Goal: Task Accomplishment & Management: Manage account settings

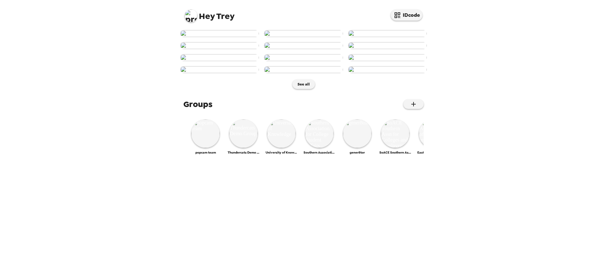
scroll to position [190, 0]
click at [408, 12] on button "IDcode" at bounding box center [407, 14] width 32 height 11
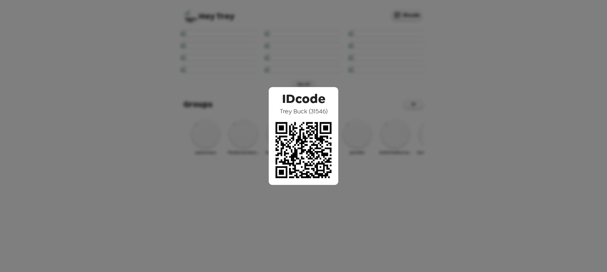
click at [386, 92] on div "IDcode Trey Buck ( 31546 )" at bounding box center [303, 136] width 607 height 272
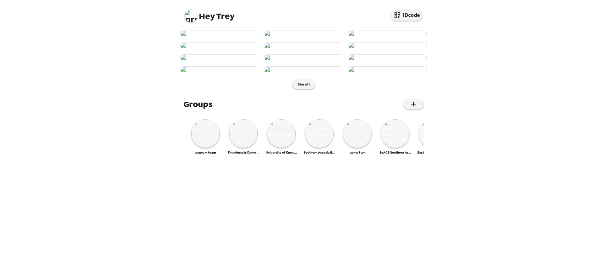
click at [296, 61] on img at bounding box center [303, 57] width 79 height 7
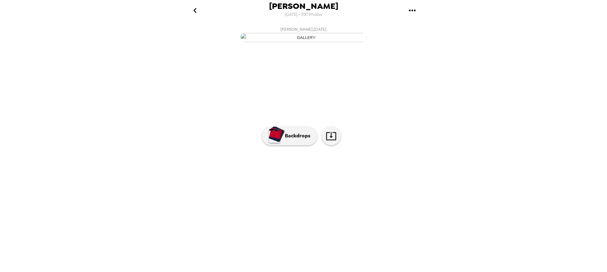
scroll to position [2, 0]
click at [287, 145] on button "Backdrops" at bounding box center [289, 135] width 55 height 19
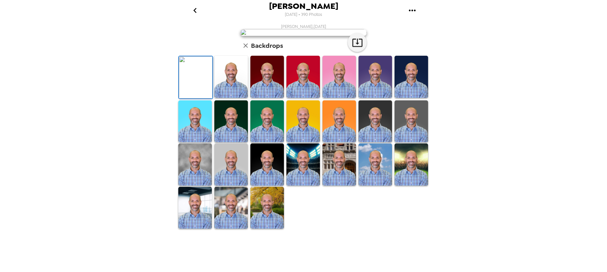
scroll to position [108, 0]
click at [338, 142] on img at bounding box center [340, 121] width 34 height 42
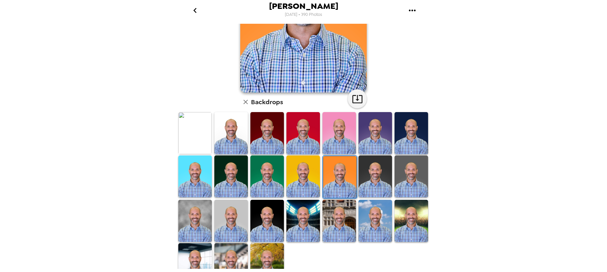
scroll to position [13, 0]
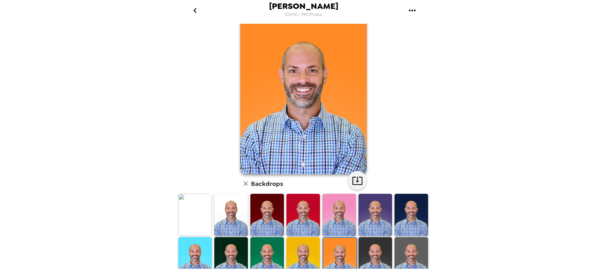
drag, startPoint x: 271, startPoint y: 246, endPoint x: 110, endPoint y: 112, distance: 209.8
click at [271, 246] on img at bounding box center [268, 258] width 34 height 42
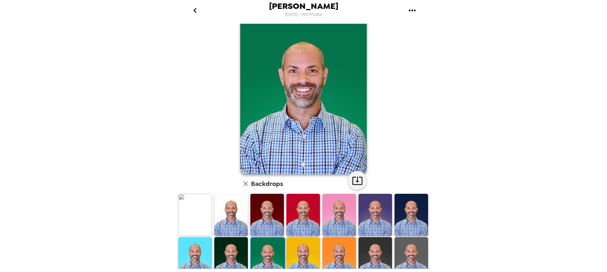
drag, startPoint x: 296, startPoint y: 15, endPoint x: 329, endPoint y: 17, distance: 33.0
click at [329, 17] on div "Trey Buck 9/17/2025 • 390 Photos" at bounding box center [303, 10] width 253 height 21
click at [316, 16] on span "9/17/2025 • 390 Photos" at bounding box center [303, 14] width 37 height 9
click at [196, 14] on icon "go back" at bounding box center [195, 10] width 10 height 10
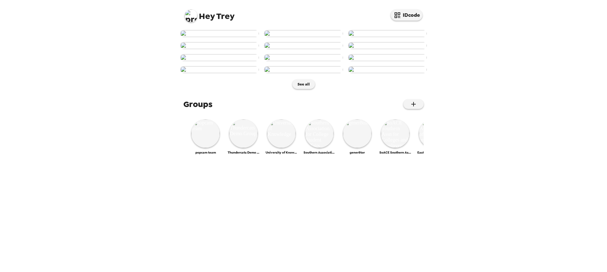
click at [193, 18] on img at bounding box center [191, 15] width 13 height 13
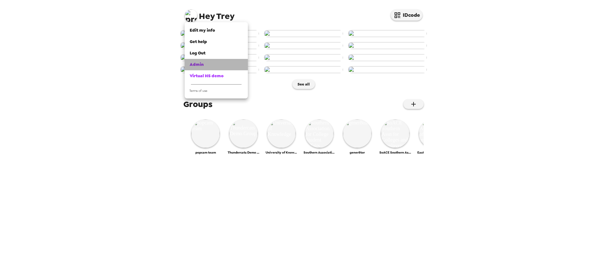
click at [210, 64] on div "Admin" at bounding box center [216, 64] width 53 height 6
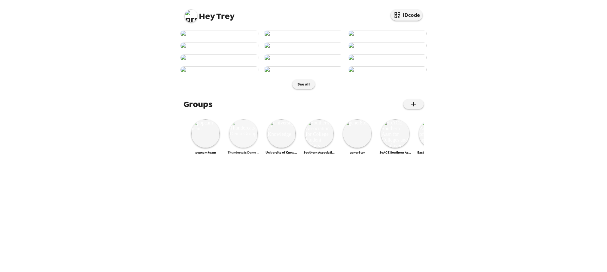
scroll to position [258, 0]
click at [404, 148] on img at bounding box center [395, 133] width 28 height 28
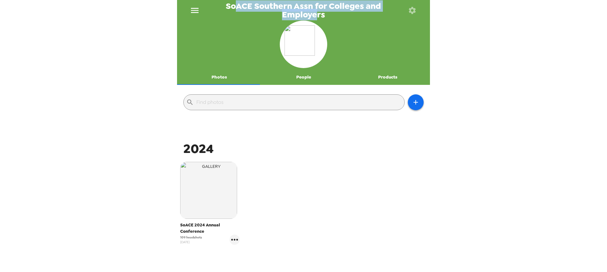
drag, startPoint x: 237, startPoint y: 8, endPoint x: 318, endPoint y: 17, distance: 81.8
click at [318, 17] on span "SoACE Southern Assn for Colleges and Employers" at bounding box center [303, 10] width 197 height 17
click at [305, 10] on span "SoACE Southern Assn for Colleges and Employers" at bounding box center [303, 10] width 197 height 17
click at [241, 11] on span "SoACE Southern Assn for Colleges and Employers" at bounding box center [303, 10] width 197 height 17
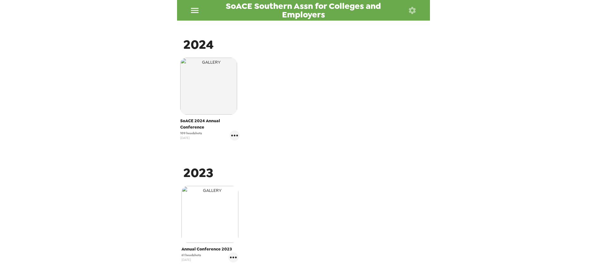
scroll to position [127, 0]
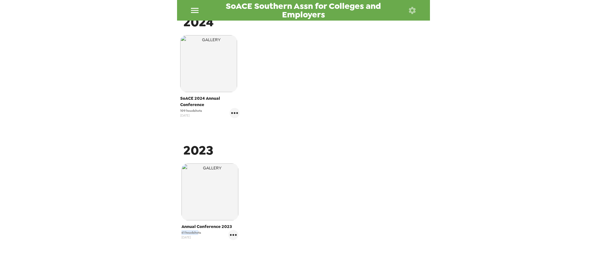
drag, startPoint x: 198, startPoint y: 231, endPoint x: 167, endPoint y: 232, distance: 30.7
click at [167, 232] on div "SoACE Southern Assn for Colleges and Employers Photos People Products ​ 2024 So…" at bounding box center [303, 136] width 607 height 272
click at [196, 232] on span "61 headshots" at bounding box center [192, 232] width 20 height 5
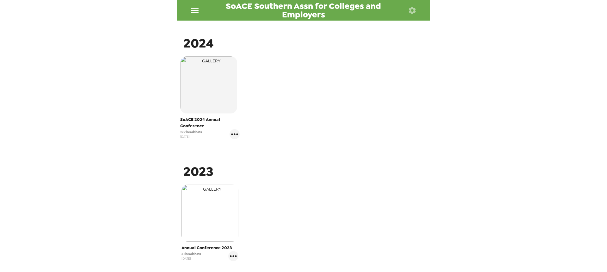
scroll to position [95, 0]
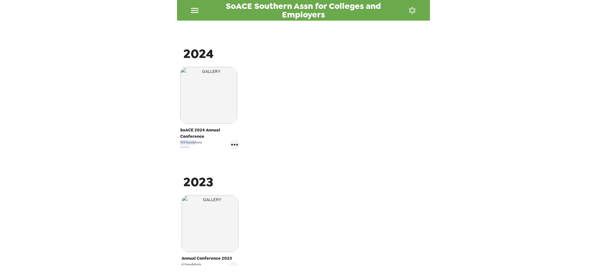
click at [172, 141] on div "SoACE Southern Assn for Colleges and Employers Photos People Products ​ 2024 So…" at bounding box center [303, 136] width 607 height 272
click at [196, 143] on span "109 headshots" at bounding box center [191, 142] width 22 height 5
click at [231, 144] on icon "gallery menu" at bounding box center [234, 145] width 7 height 2
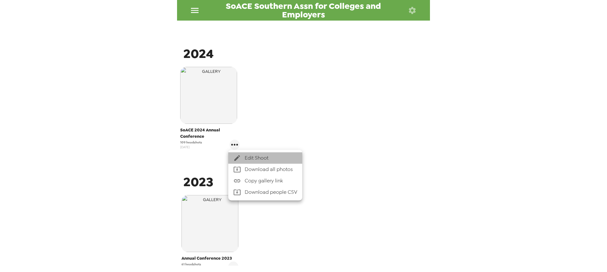
click at [267, 160] on span "Edit Shoot" at bounding box center [271, 158] width 53 height 8
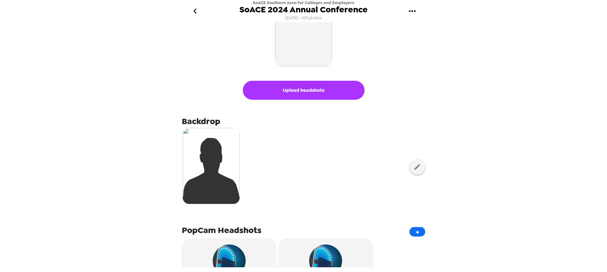
scroll to position [63, 0]
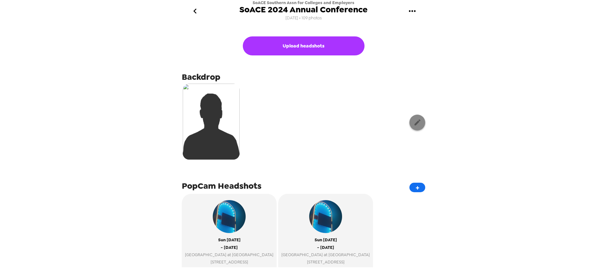
click at [405, 123] on div at bounding box center [304, 122] width 244 height 79
click at [414, 122] on icon "button" at bounding box center [418, 122] width 8 height 8
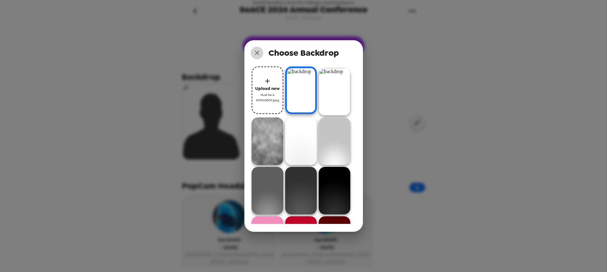
drag, startPoint x: 262, startPoint y: 53, endPoint x: 309, endPoint y: 77, distance: 53.2
click at [262, 53] on button "close" at bounding box center [257, 53] width 13 height 13
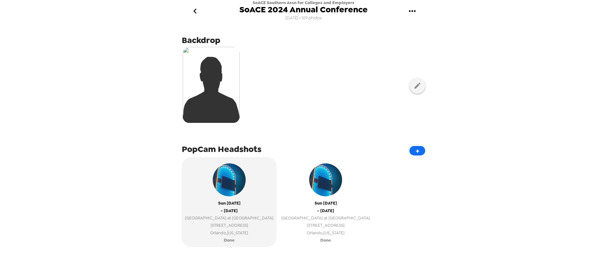
scroll to position [158, 0]
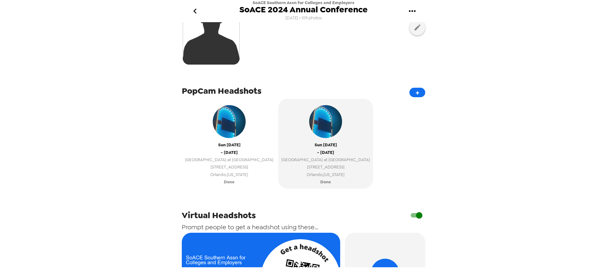
click at [237, 177] on span "Orlando , Florida" at bounding box center [229, 174] width 89 height 7
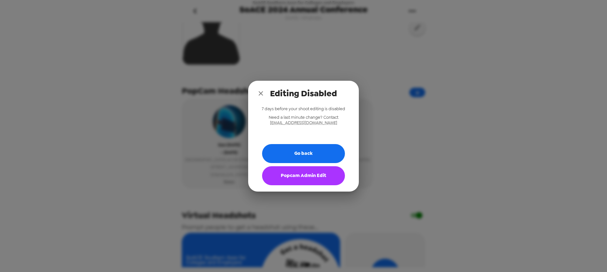
click at [290, 183] on button "Popcam Admin Edit" at bounding box center [303, 175] width 83 height 19
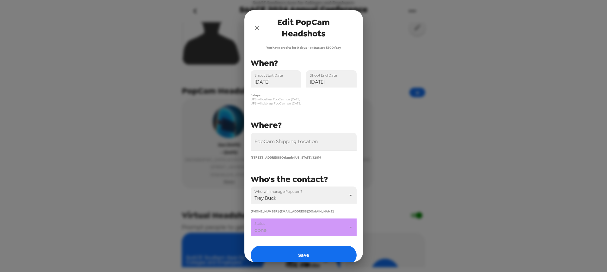
drag, startPoint x: 279, startPoint y: 101, endPoint x: 302, endPoint y: 99, distance: 22.8
click at [304, 99] on span "UPS will deliver PopCam on 12/7/24" at bounding box center [304, 99] width 106 height 4
click at [292, 101] on span "UPS will deliver PopCam on 12/7/24" at bounding box center [304, 99] width 106 height 4
click at [256, 27] on icon "close" at bounding box center [257, 28] width 8 height 8
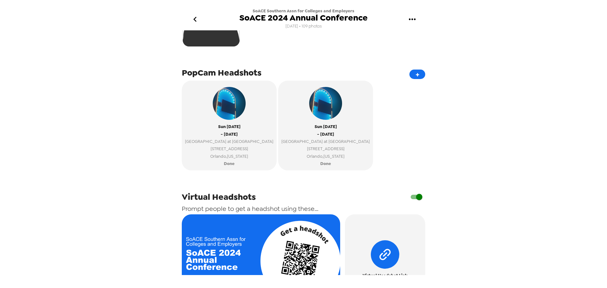
scroll to position [190, 0]
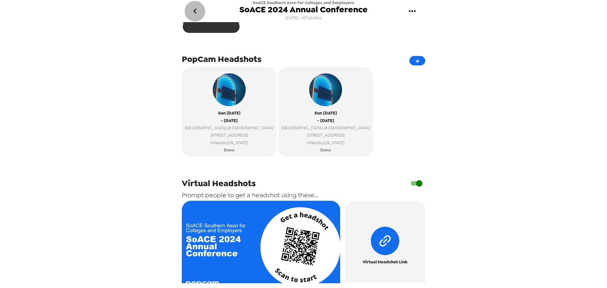
click at [200, 14] on icon "go back" at bounding box center [195, 11] width 10 height 10
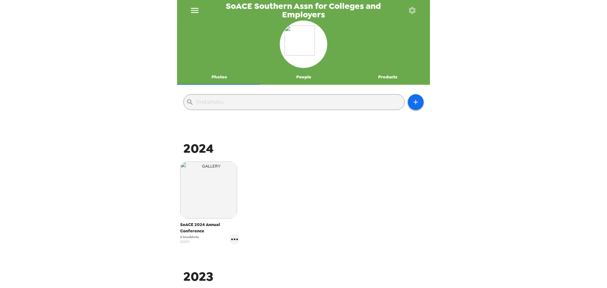
click at [196, 13] on icon "menu" at bounding box center [195, 10] width 8 height 5
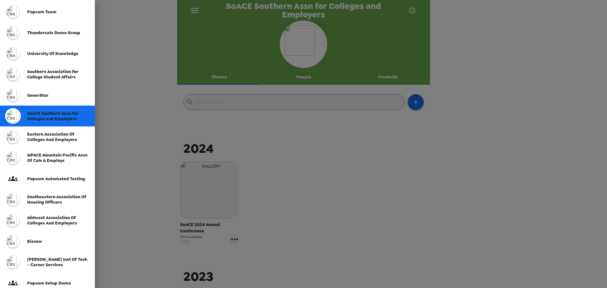
scroll to position [95, 0]
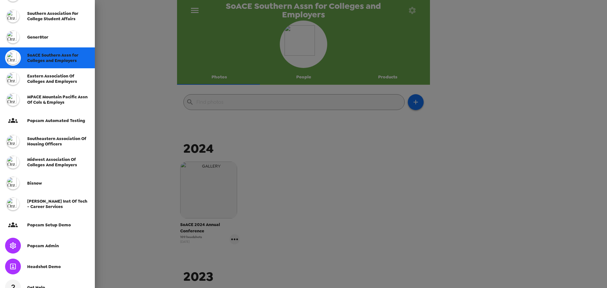
click at [53, 246] on span "Popcam Admin" at bounding box center [43, 245] width 32 height 5
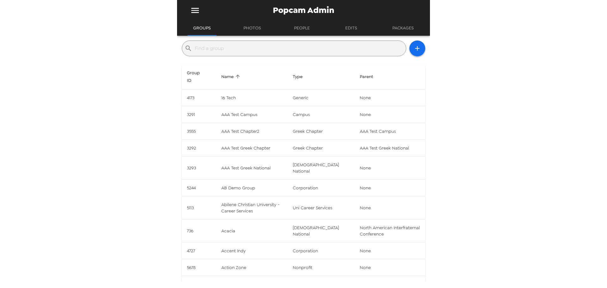
click at [253, 52] on input "text" at bounding box center [299, 48] width 209 height 10
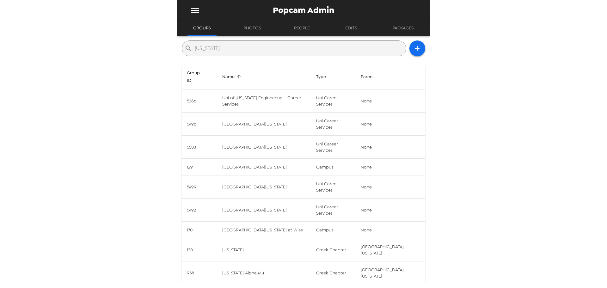
click at [296, 50] on input "virginia" at bounding box center [299, 48] width 209 height 10
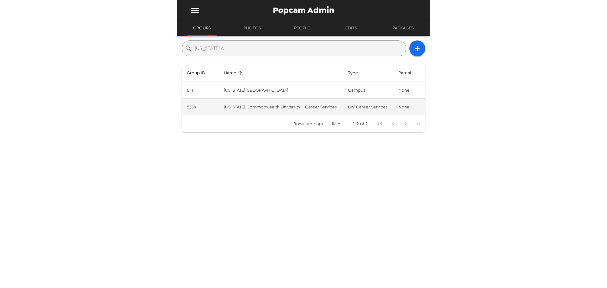
type input "virginia c"
click at [287, 106] on td "Virginia Commonwealth University - Career Services" at bounding box center [281, 107] width 124 height 17
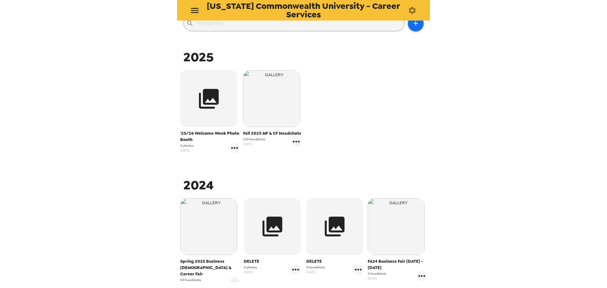
scroll to position [95, 0]
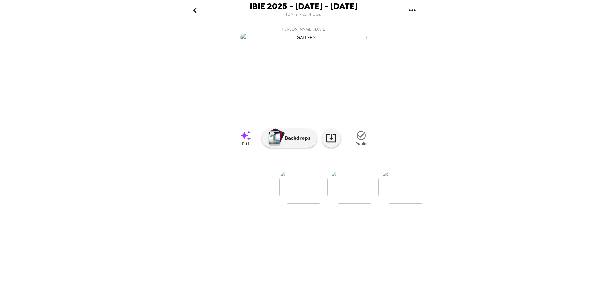
click at [191, 9] on icon "go back" at bounding box center [195, 10] width 10 height 10
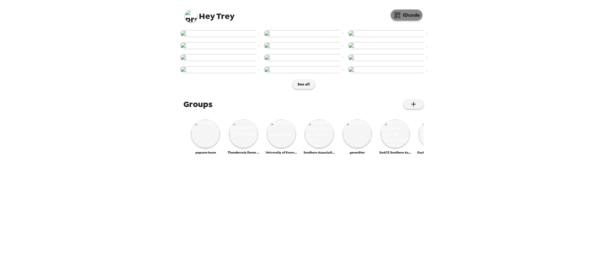
click at [404, 12] on button "IDcode" at bounding box center [407, 14] width 32 height 11
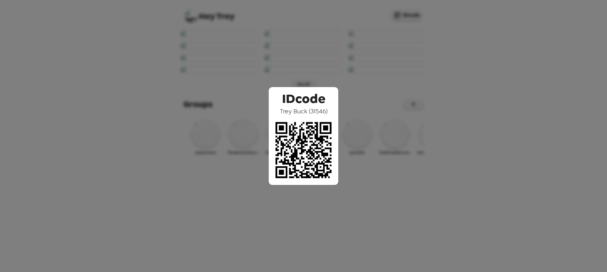
click at [339, 45] on div "IDcode [PERSON_NAME] ( 31546 )" at bounding box center [303, 136] width 607 height 272
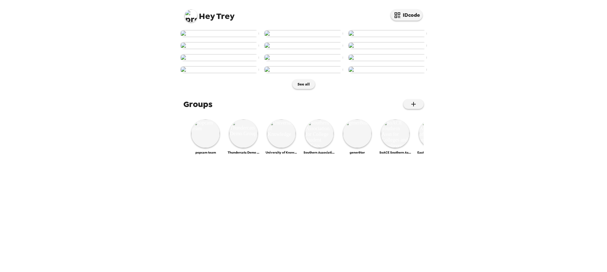
scroll to position [68, 0]
click at [183, 16] on div "Hey Trey IDcode" at bounding box center [303, 13] width 253 height 27
click at [190, 17] on img at bounding box center [191, 15] width 13 height 13
click at [211, 64] on div "Admin" at bounding box center [216, 64] width 53 height 6
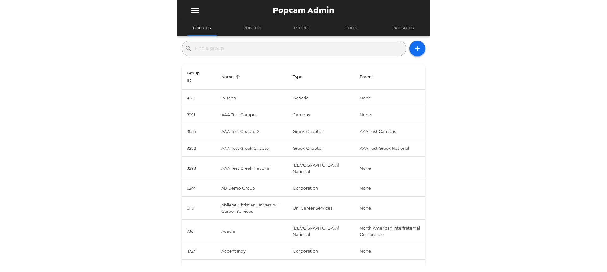
click at [228, 45] on input "text" at bounding box center [299, 48] width 209 height 10
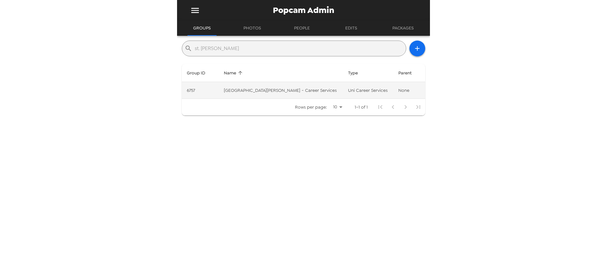
type input "st. [PERSON_NAME]"
click at [290, 96] on td "[GEOGRAPHIC_DATA][PERSON_NAME] - Career Services" at bounding box center [281, 90] width 124 height 17
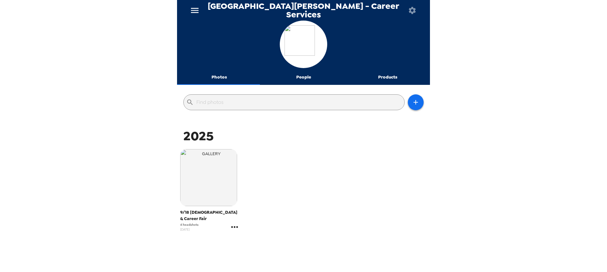
click at [235, 224] on icon "gallery menu" at bounding box center [235, 227] width 10 height 10
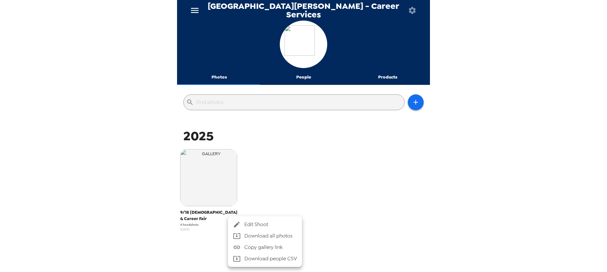
drag, startPoint x: 258, startPoint y: 227, endPoint x: 274, endPoint y: 245, distance: 24.2
click at [347, 196] on div "Edit Shoot Download all photos Copy gallery link Download people CSV" at bounding box center [303, 136] width 607 height 272
click at [193, 222] on div at bounding box center [303, 136] width 607 height 272
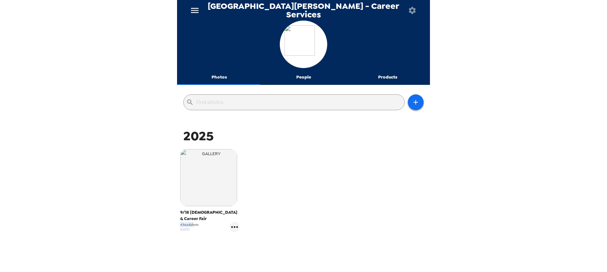
drag, startPoint x: 195, startPoint y: 218, endPoint x: 163, endPoint y: 217, distance: 32.0
click at [163, 217] on div "St. Edwards University - Career Services Photos People Products ​ 2025 9/18 Int…" at bounding box center [303, 136] width 607 height 272
drag, startPoint x: 307, startPoint y: 203, endPoint x: 202, endPoint y: 231, distance: 108.6
click at [307, 203] on div "9/18 Internship & Career Fair 4 headshots 6/3/25" at bounding box center [304, 195] width 250 height 96
click at [234, 222] on icon "gallery menu" at bounding box center [235, 227] width 10 height 10
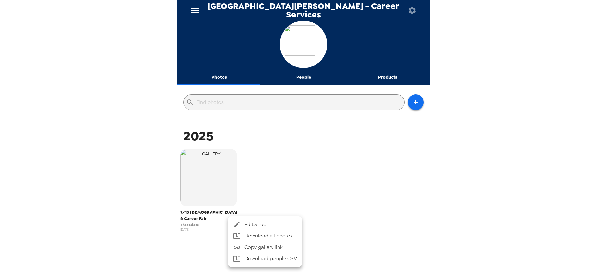
click at [318, 174] on div at bounding box center [303, 136] width 607 height 272
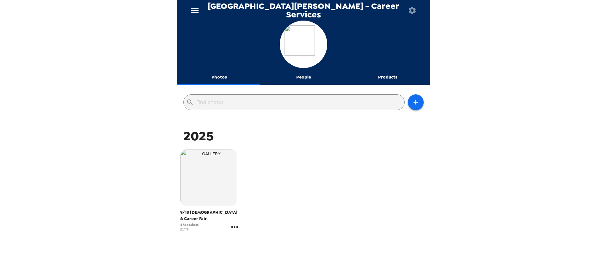
click at [232, 222] on icon "gallery menu" at bounding box center [235, 227] width 10 height 10
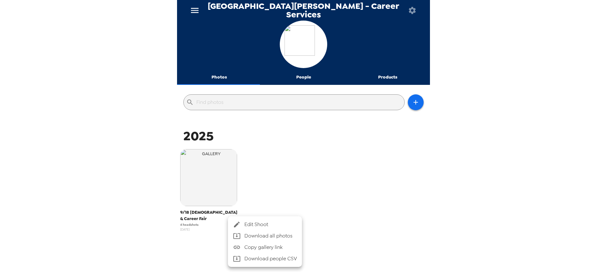
click at [245, 227] on span "Edit Shoot" at bounding box center [271, 225] width 53 height 8
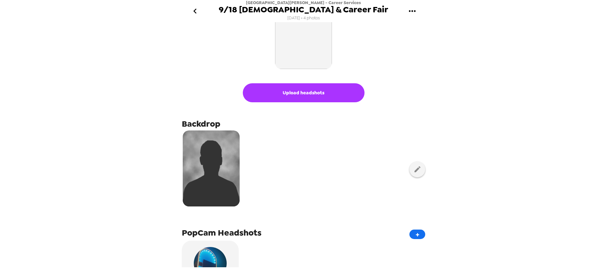
scroll to position [32, 0]
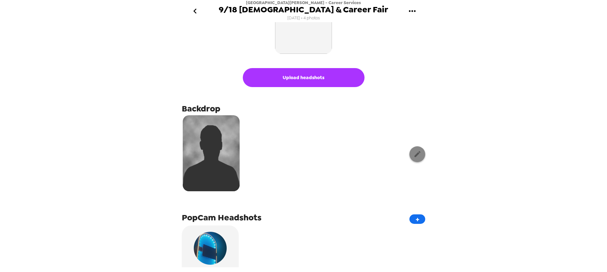
click at [415, 154] on icon "button" at bounding box center [418, 154] width 6 height 6
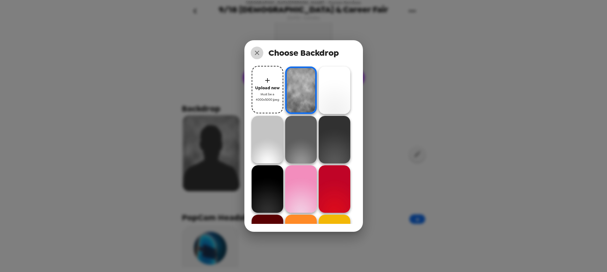
click at [258, 52] on icon "close" at bounding box center [257, 53] width 4 height 4
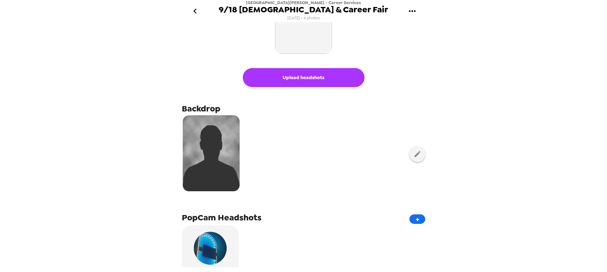
scroll to position [0, 0]
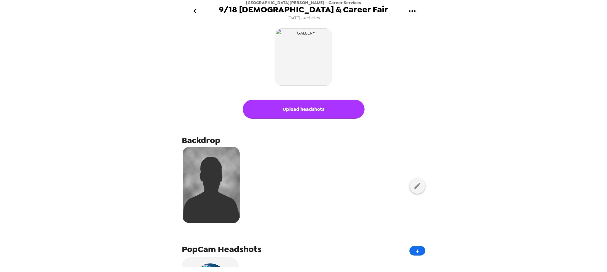
click at [197, 13] on icon "go back" at bounding box center [195, 11] width 10 height 10
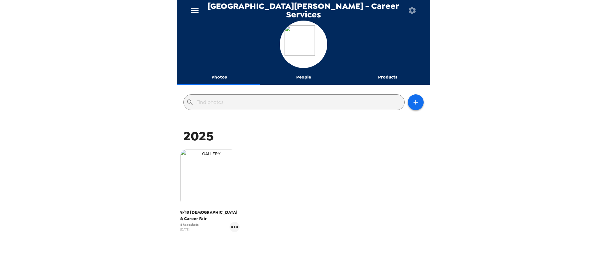
click at [209, 178] on img "button" at bounding box center [208, 177] width 57 height 57
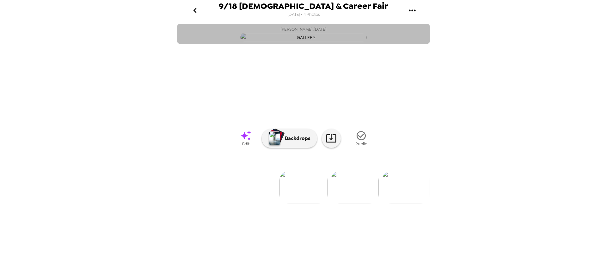
drag, startPoint x: 304, startPoint y: 66, endPoint x: 305, endPoint y: 70, distance: 3.5
click at [304, 42] on img "button" at bounding box center [303, 37] width 127 height 9
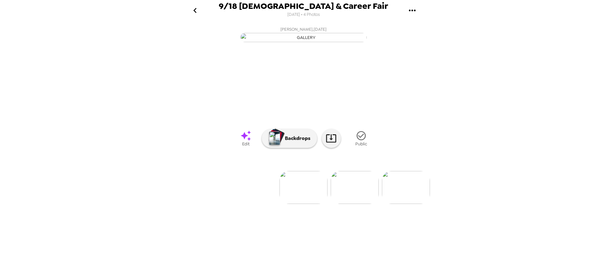
scroll to position [7, 0]
click at [285, 142] on p "Backdrops" at bounding box center [296, 138] width 29 height 8
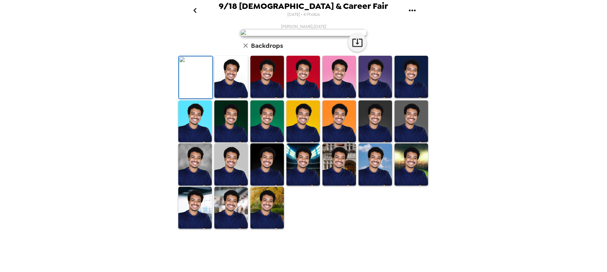
scroll to position [0, 0]
drag, startPoint x: 297, startPoint y: 14, endPoint x: 351, endPoint y: 14, distance: 53.8
click at [351, 14] on div "9/18 Internship & Career Fair 6/3/2025 • 4 Photos" at bounding box center [304, 10] width 170 height 17
click at [314, 14] on span "[DATE] • 4 Photos" at bounding box center [304, 14] width 33 height 9
click at [244, 48] on icon "button" at bounding box center [246, 45] width 4 height 4
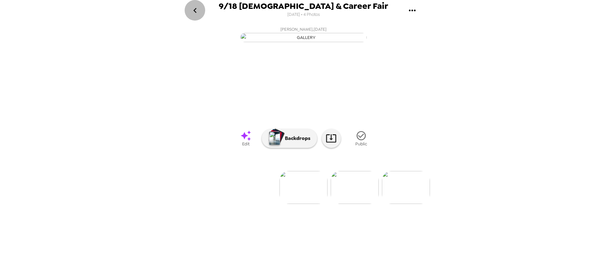
click at [197, 10] on icon "go back" at bounding box center [195, 10] width 10 height 10
drag, startPoint x: 187, startPoint y: 10, endPoint x: 206, endPoint y: 22, distance: 22.8
click at [187, 11] on button "go back" at bounding box center [195, 10] width 21 height 21
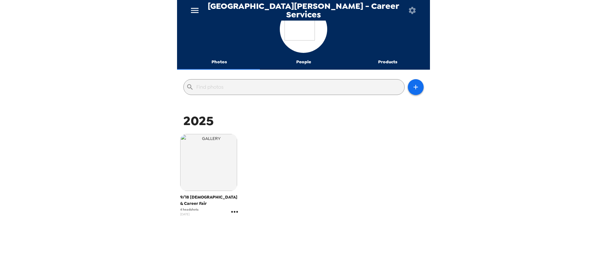
scroll to position [23, 0]
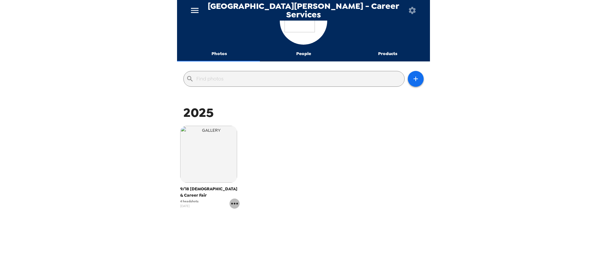
click at [234, 198] on icon "gallery menu" at bounding box center [235, 203] width 10 height 10
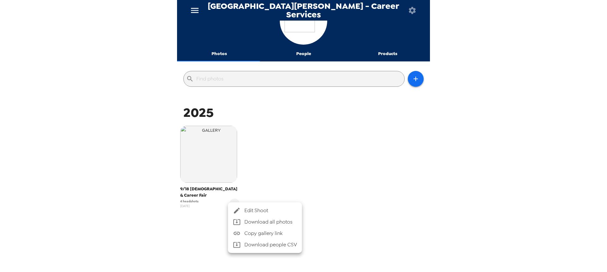
click at [264, 205] on li "Edit Shoot" at bounding box center [265, 210] width 74 height 11
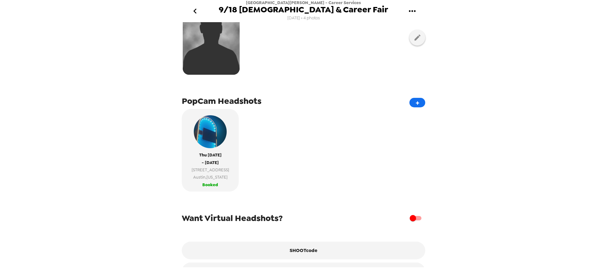
scroll to position [171, 0]
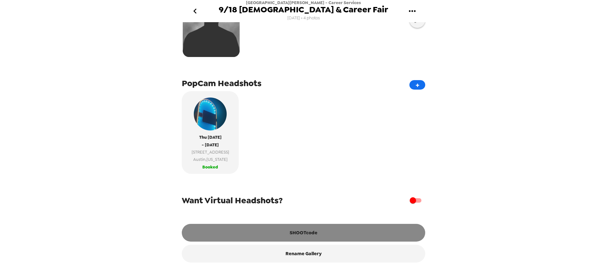
click at [302, 231] on button "SHOOTcode" at bounding box center [304, 233] width 244 height 18
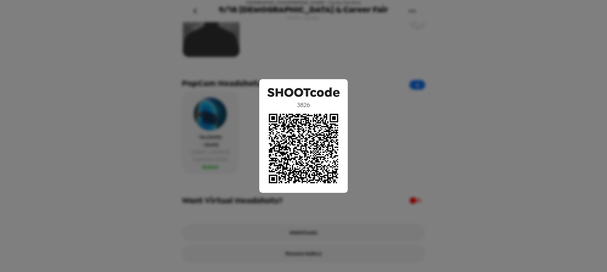
click at [102, 169] on div "SHOOTcode 3826" at bounding box center [303, 136] width 607 height 272
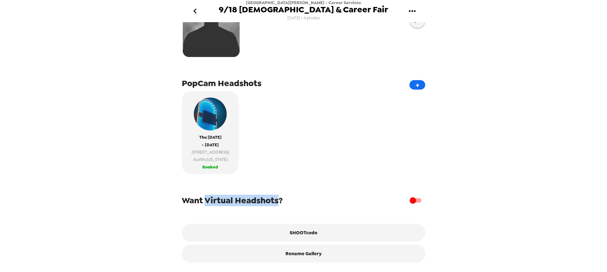
drag, startPoint x: 207, startPoint y: 198, endPoint x: 279, endPoint y: 198, distance: 72.1
click at [279, 198] on span "Want Virtual Headshots?" at bounding box center [232, 200] width 101 height 11
click at [255, 203] on span "Want Virtual Headshots?" at bounding box center [232, 200] width 101 height 11
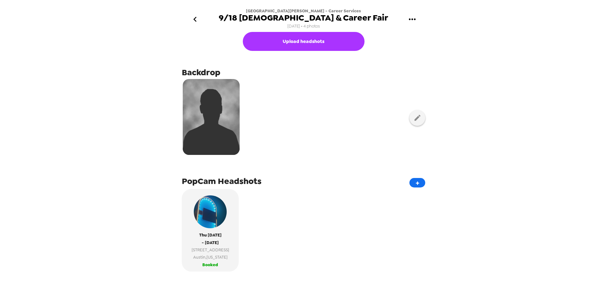
scroll to position [76, 0]
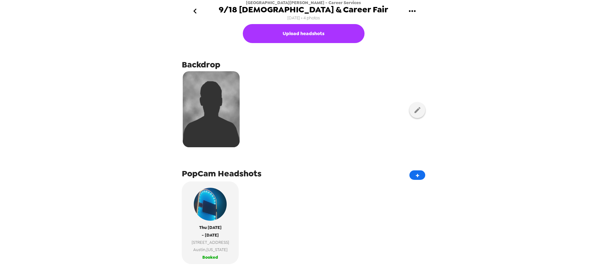
click at [192, 12] on icon "go back" at bounding box center [195, 11] width 10 height 10
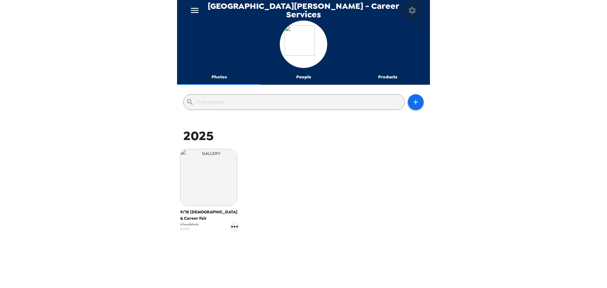
click at [410, 10] on icon "button" at bounding box center [412, 10] width 7 height 7
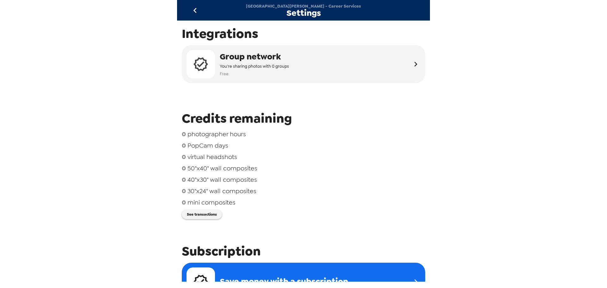
click at [198, 7] on icon "go back" at bounding box center [195, 10] width 10 height 10
